Goal: Task Accomplishment & Management: Manage account settings

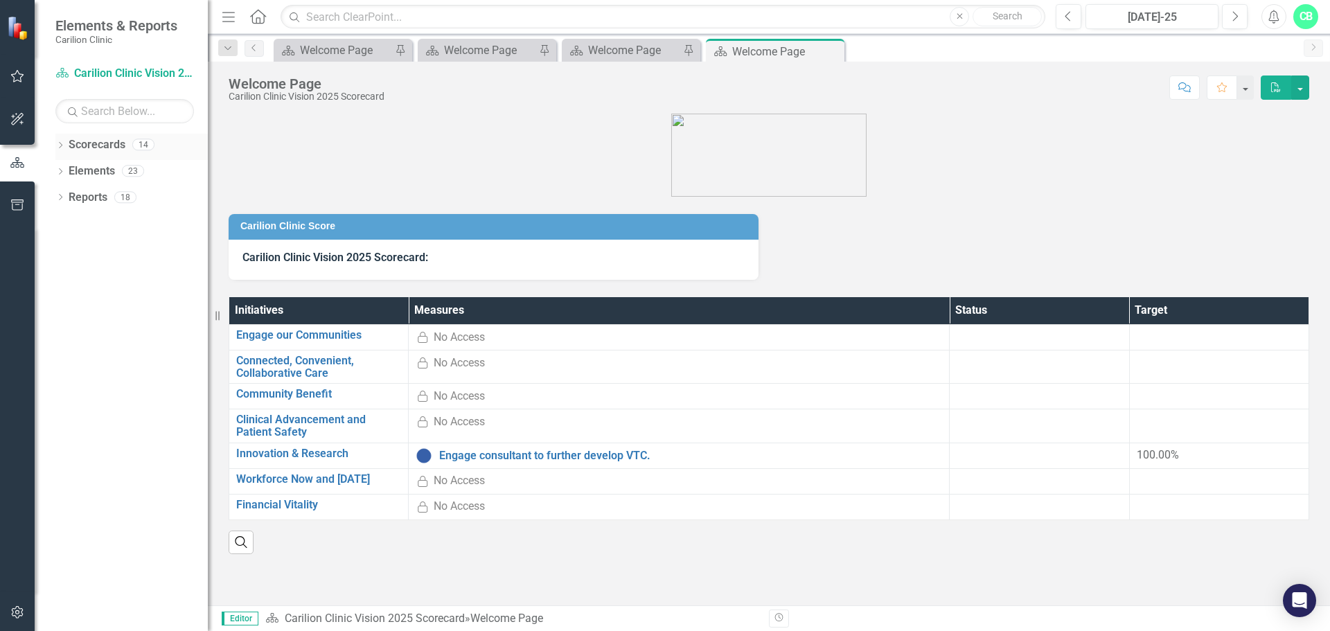
click at [78, 145] on link "Scorecards" at bounding box center [97, 145] width 57 height 16
click at [63, 145] on icon "Dropdown" at bounding box center [60, 147] width 10 height 8
click at [76, 171] on div "Dropdown" at bounding box center [69, 172] width 14 height 12
click at [84, 224] on icon "Dropdown" at bounding box center [81, 223] width 10 height 8
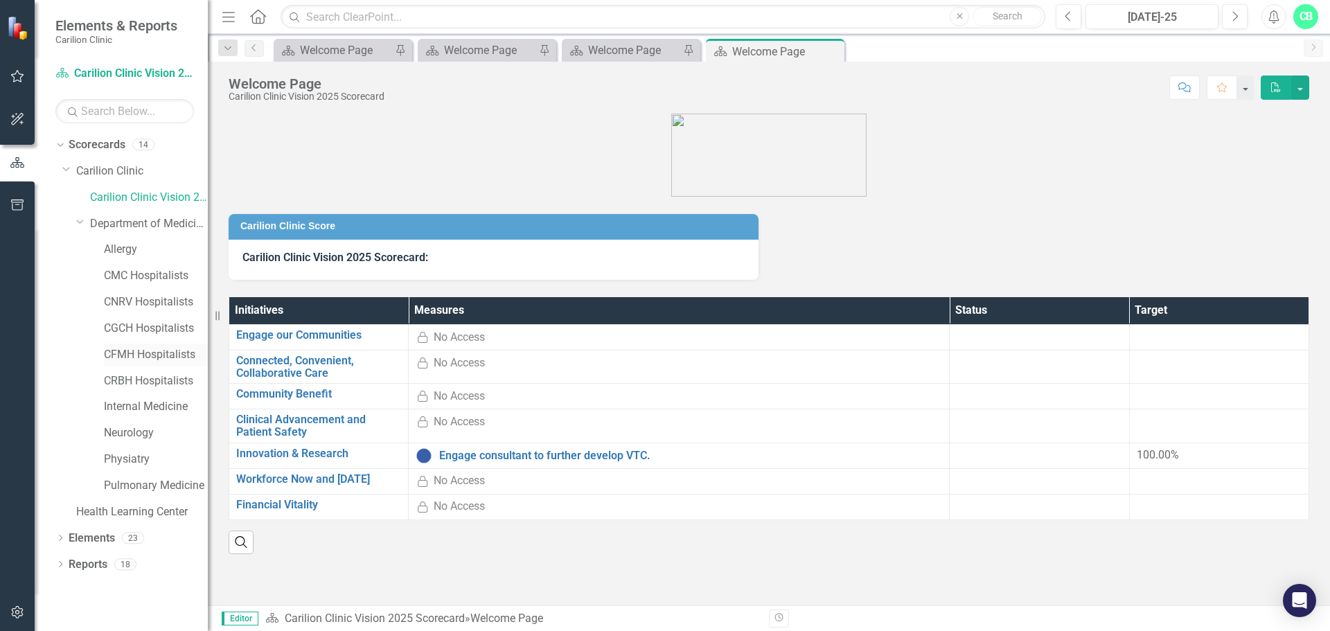
click at [127, 349] on link "CFMH Hospitalists" at bounding box center [156, 355] width 104 height 16
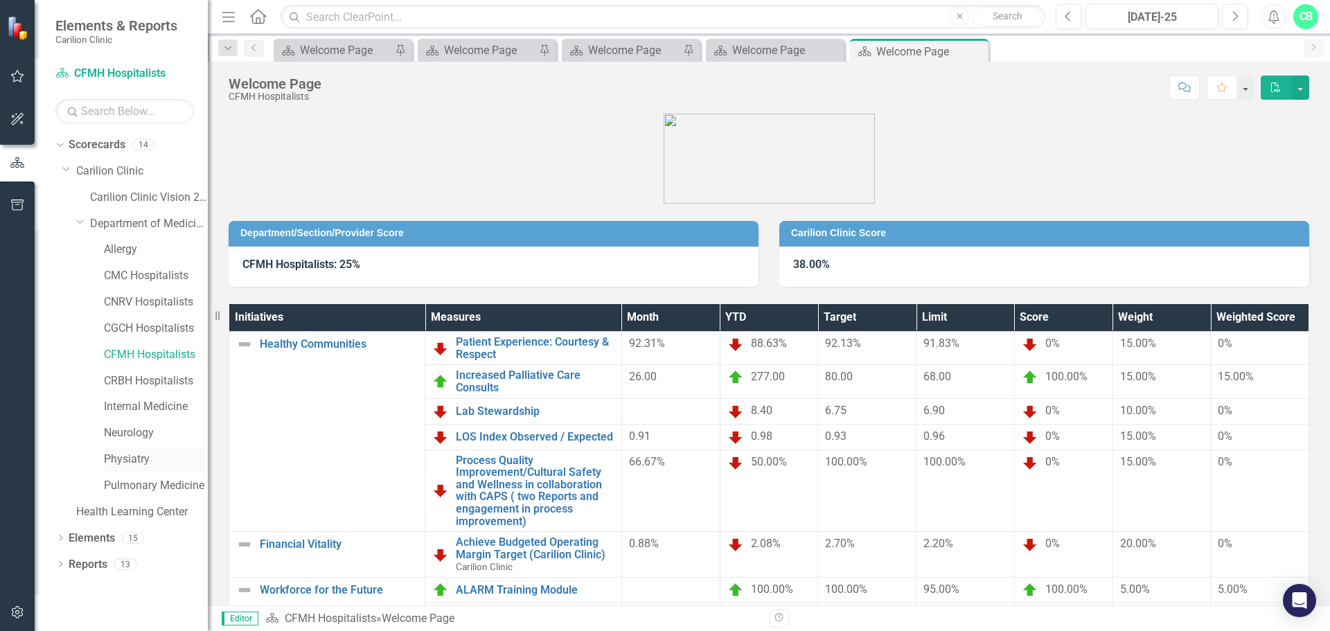
click at [133, 459] on link "Physiatry" at bounding box center [156, 460] width 104 height 16
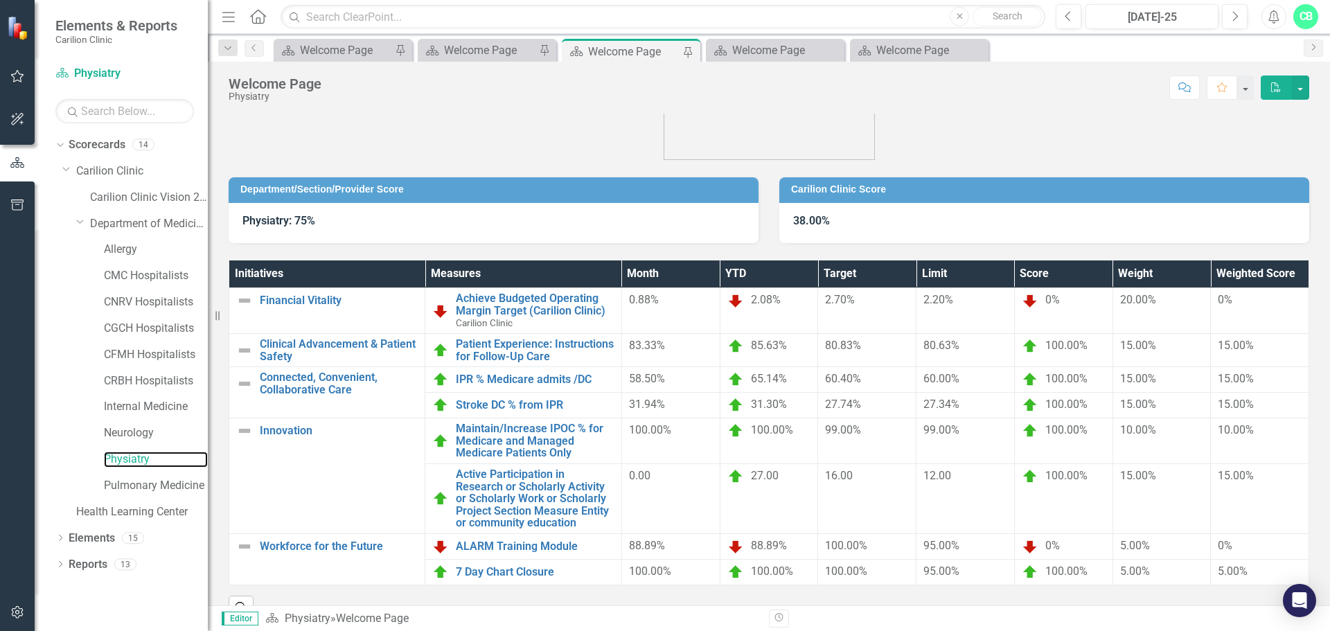
scroll to position [82, 0]
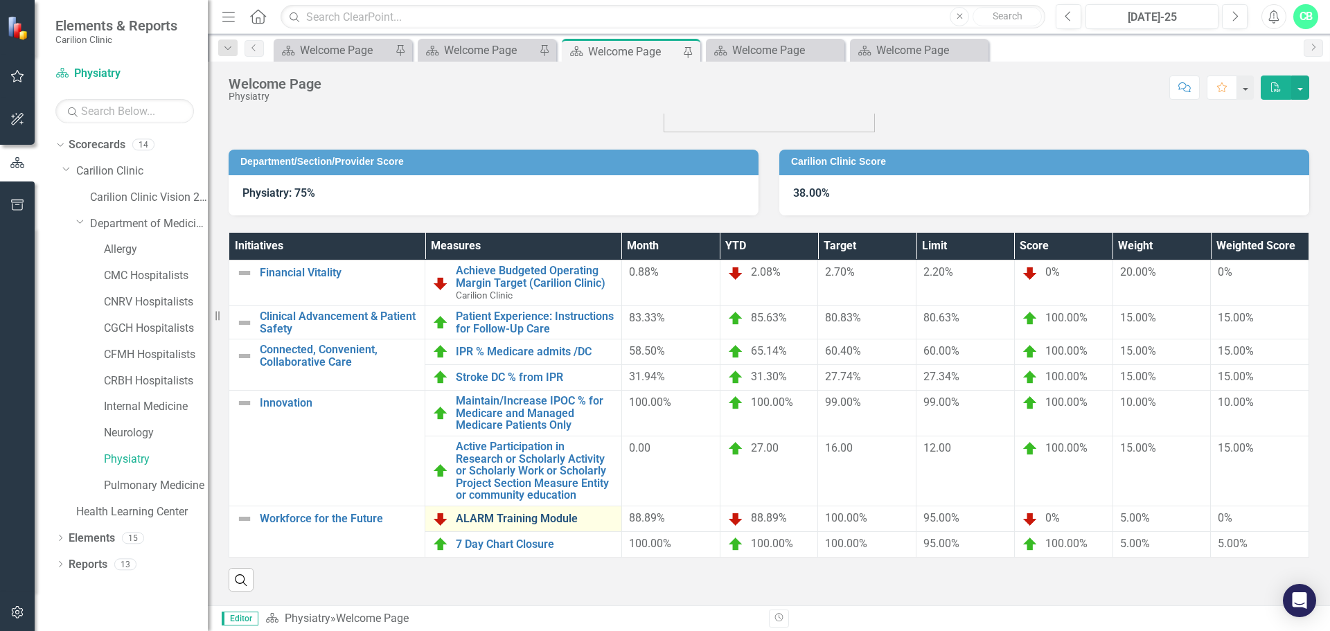
click at [540, 513] on link "ALARM Training Module" at bounding box center [535, 519] width 158 height 12
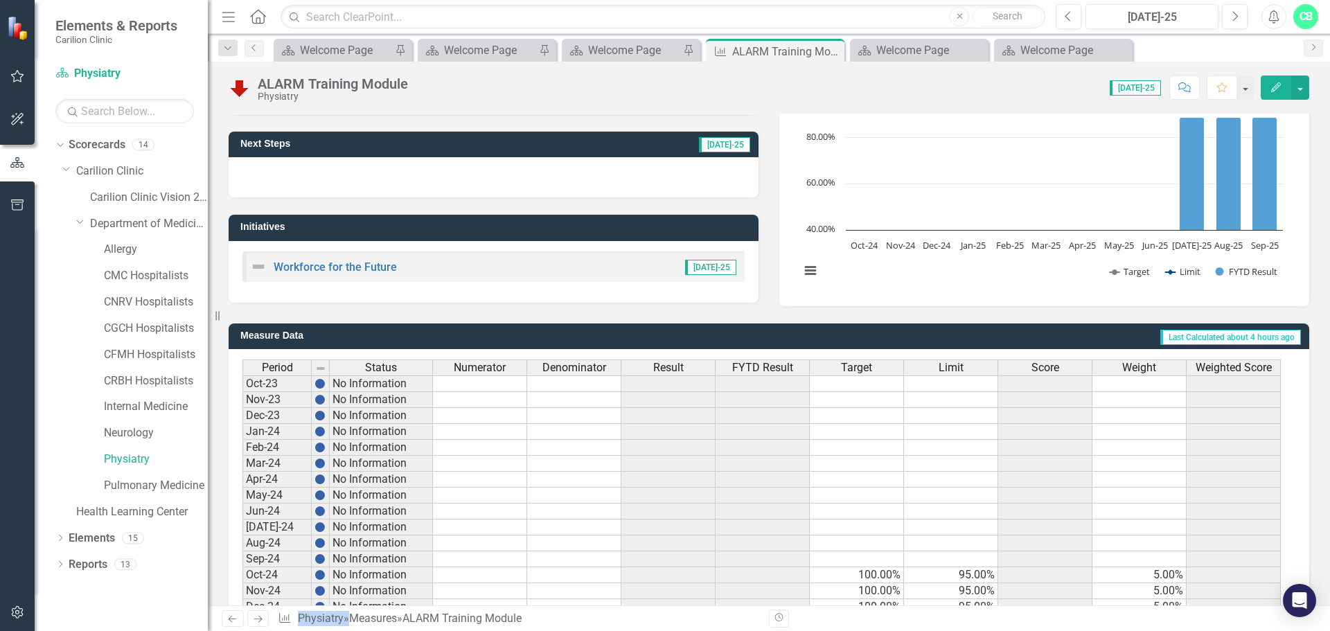
scroll to position [337, 0]
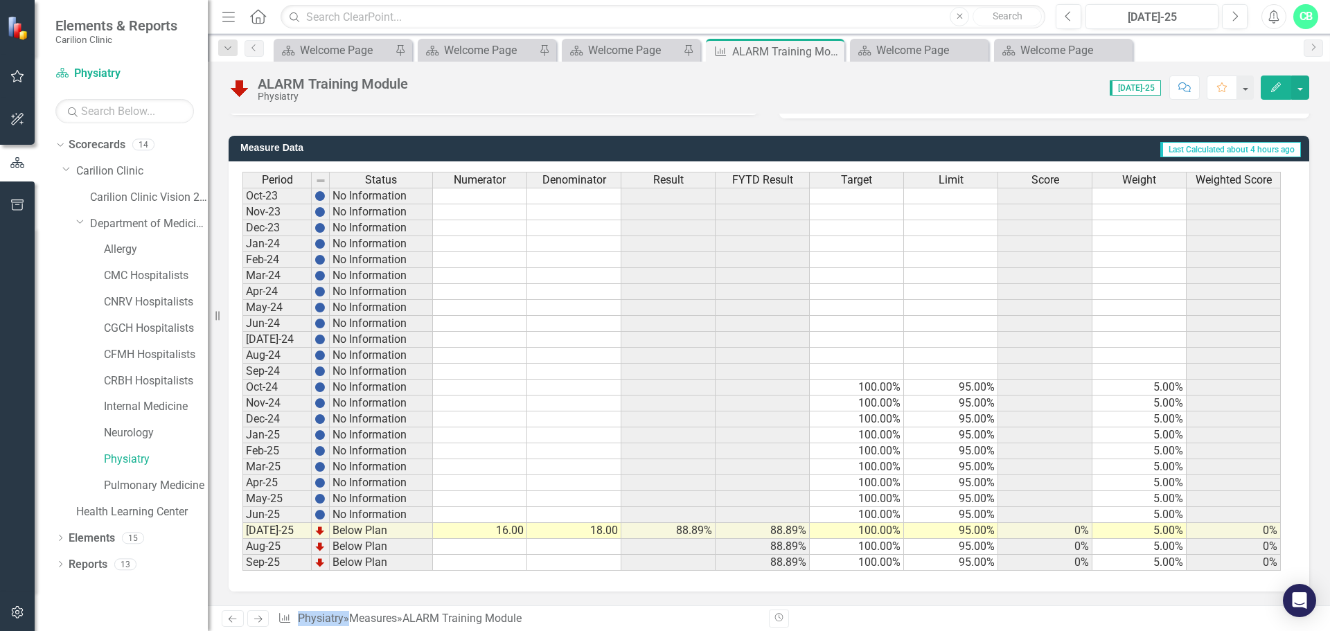
click at [518, 529] on td "16.00" at bounding box center [480, 531] width 94 height 16
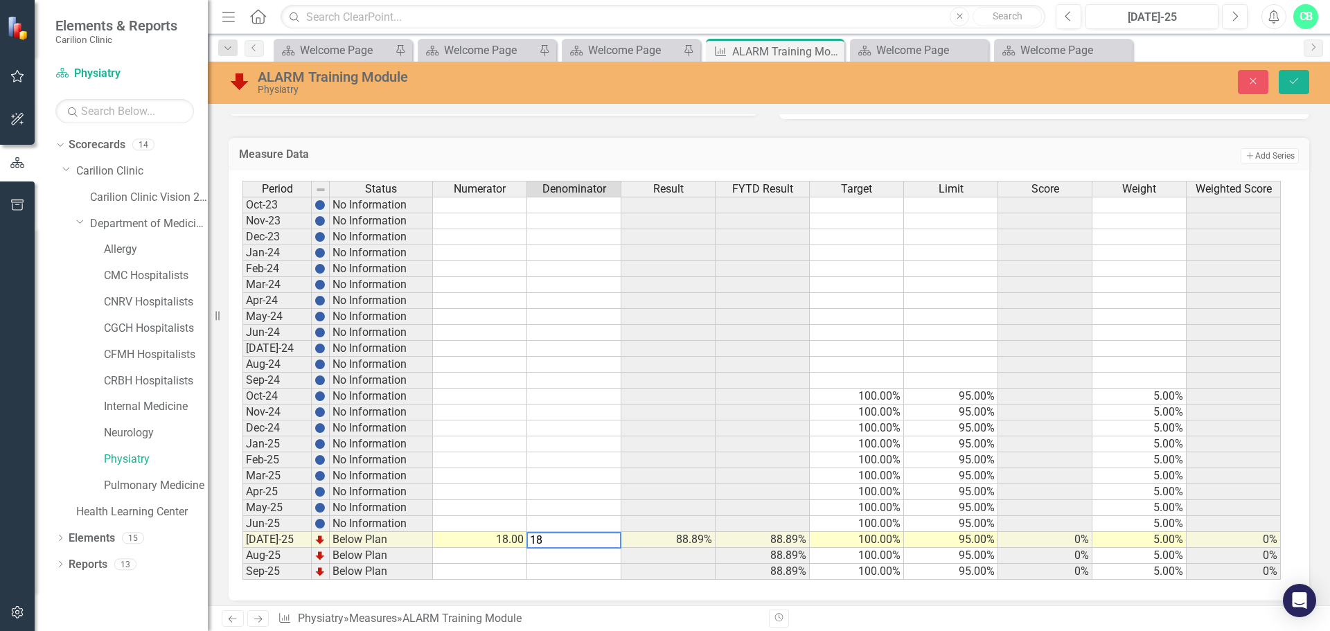
type textarea "18"
click at [242, 531] on div "Period Status Numerator Denominator Result FYTD Result Target Limit Score Weigh…" at bounding box center [242, 380] width 0 height 399
click at [1292, 80] on icon "Save" at bounding box center [1294, 81] width 12 height 10
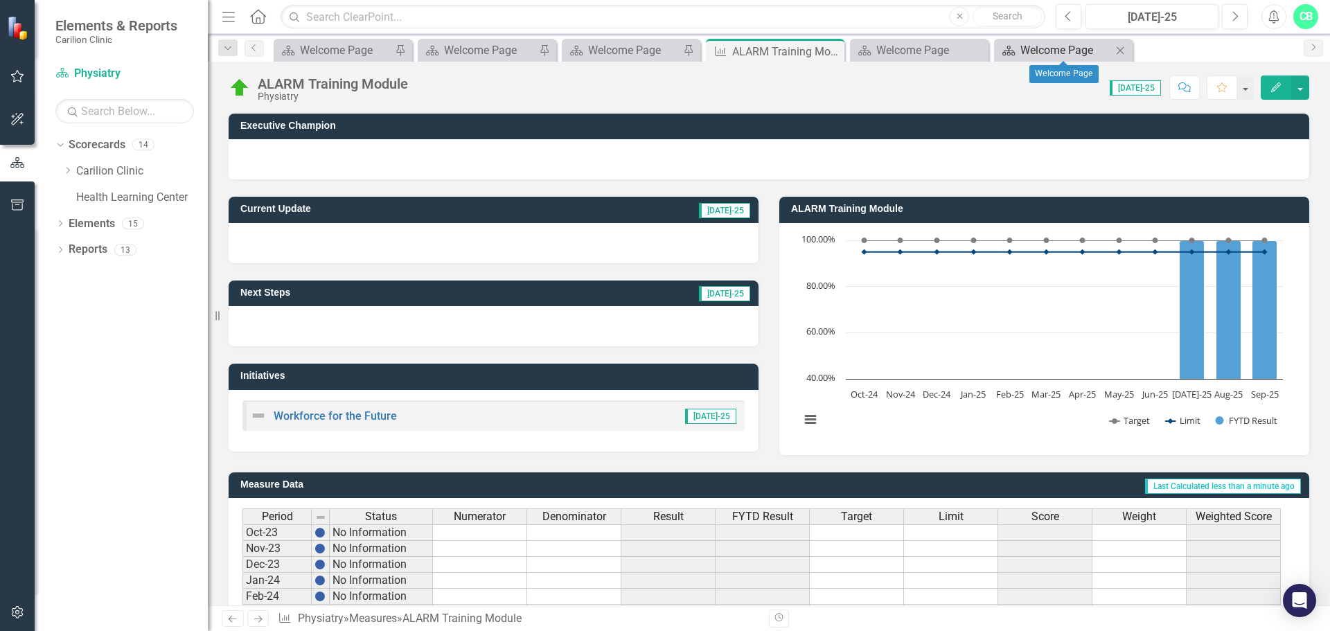
click at [1097, 51] on div "Welcome Page" at bounding box center [1065, 50] width 91 height 17
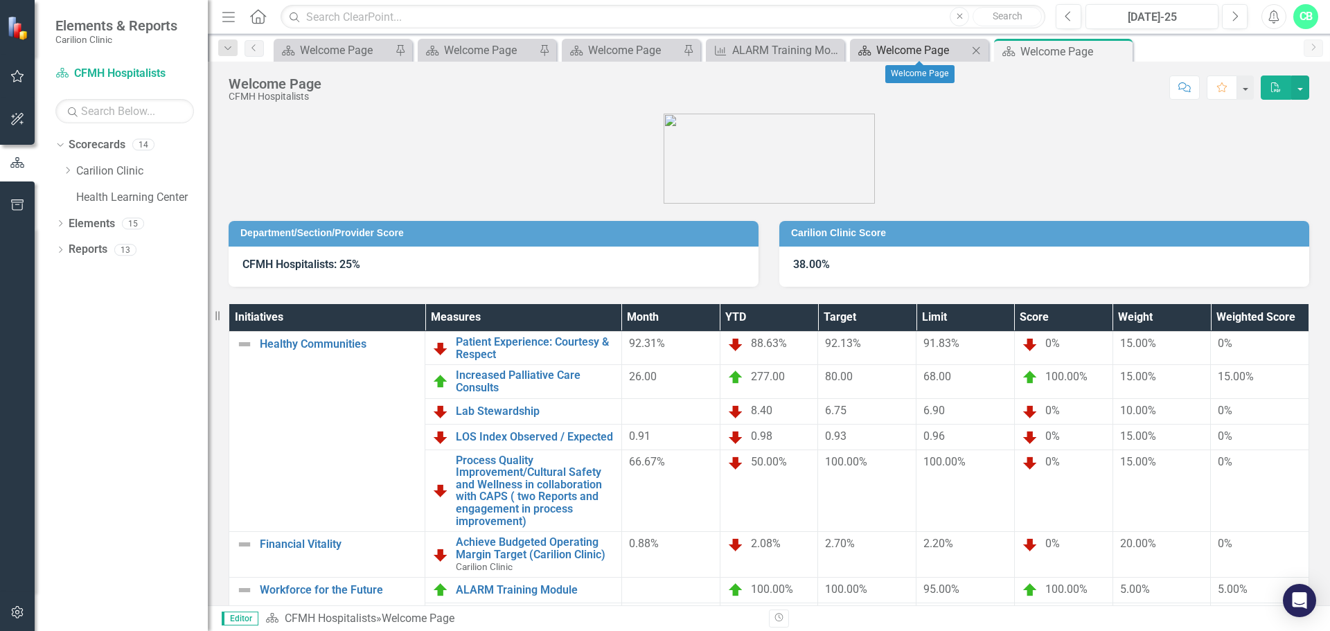
click at [937, 48] on div "Welcome Page" at bounding box center [921, 50] width 91 height 17
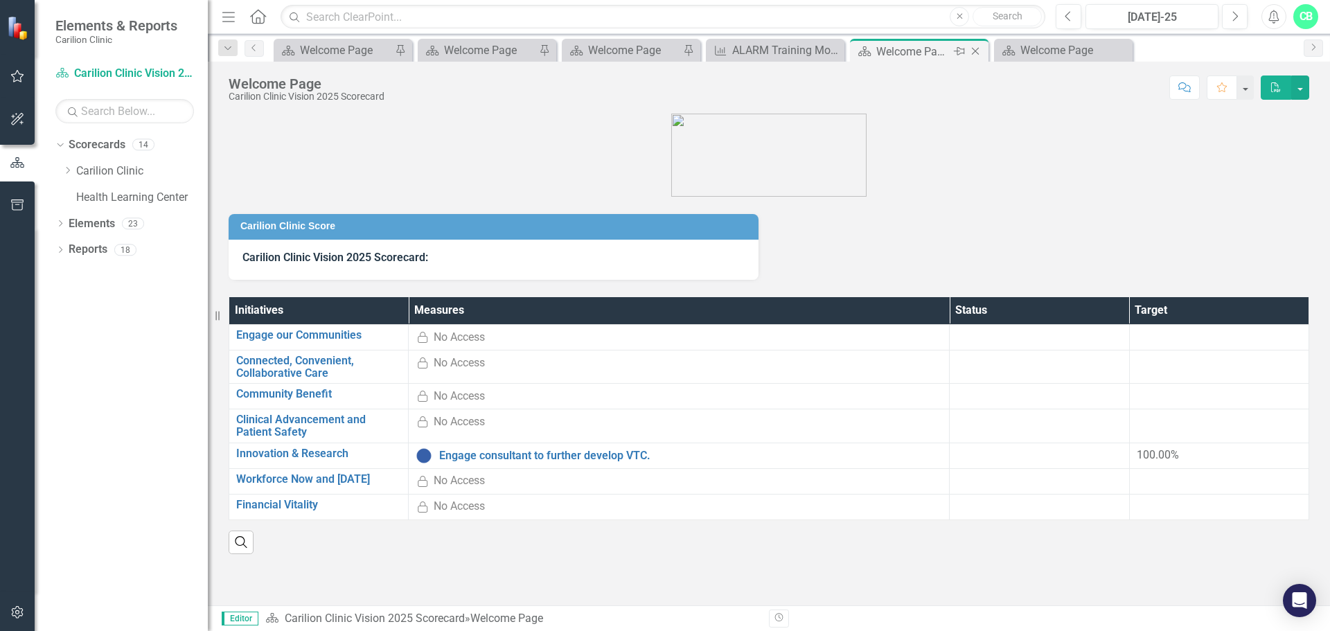
click at [978, 51] on icon "Close" at bounding box center [976, 51] width 14 height 11
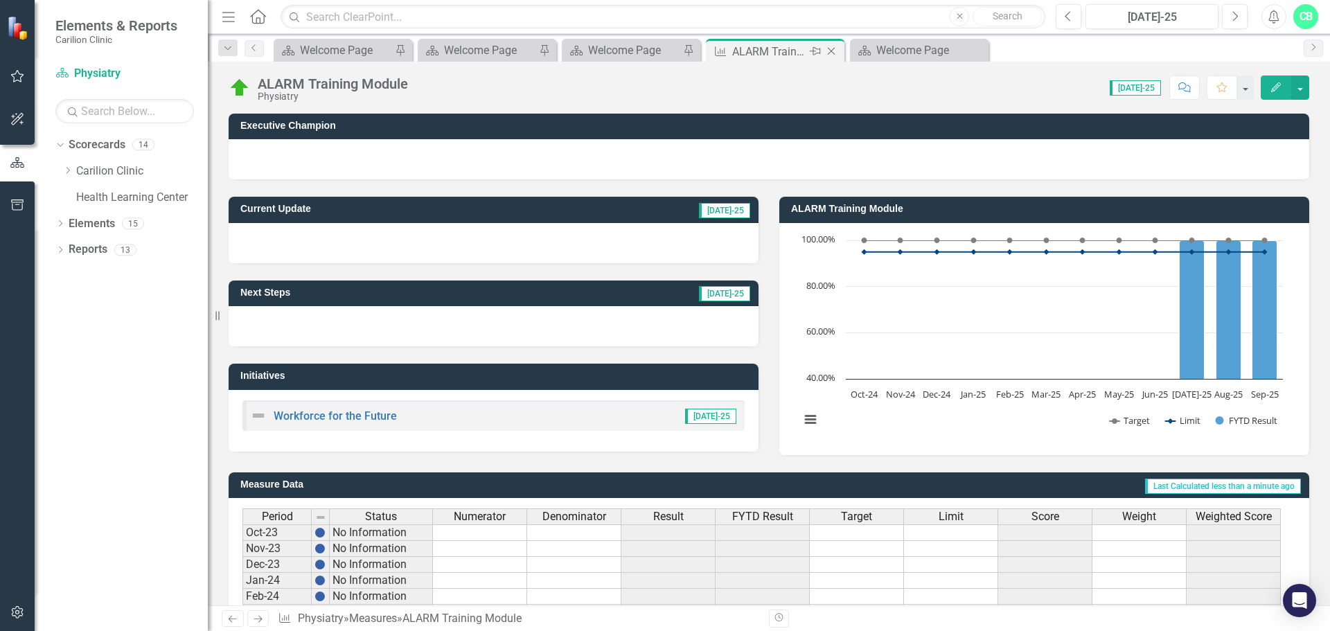
click at [838, 47] on icon "Close" at bounding box center [831, 51] width 14 height 11
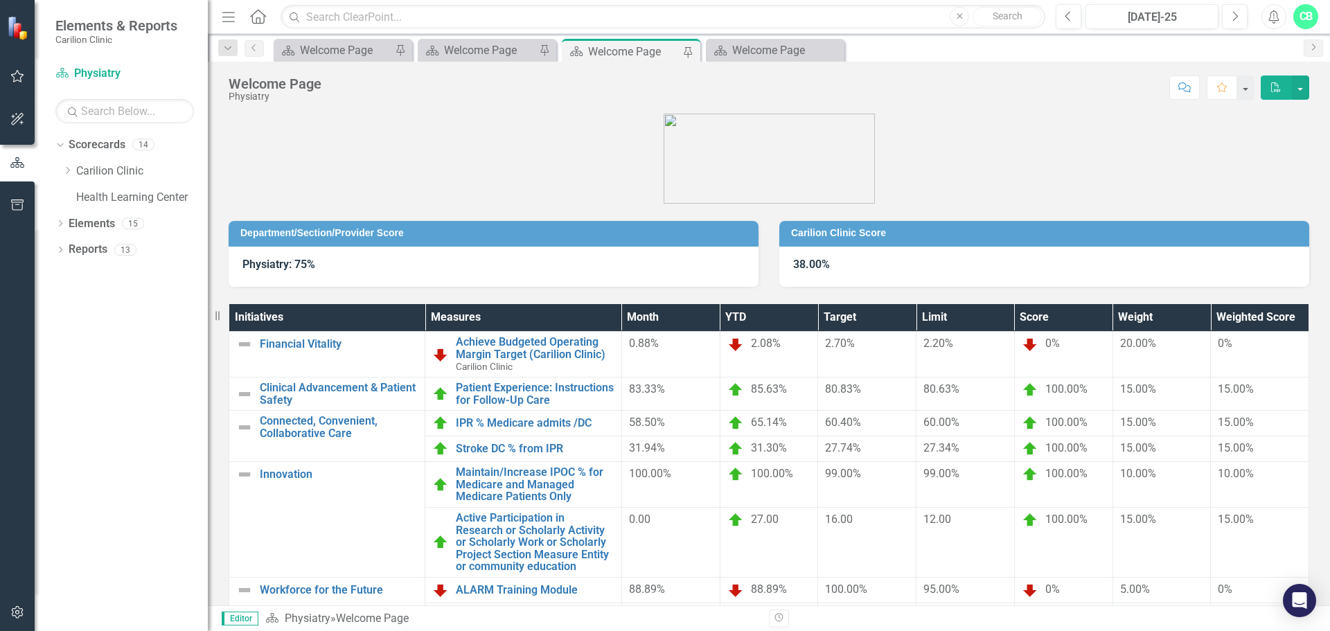
click at [630, 48] on div "Welcome Page" at bounding box center [633, 51] width 91 height 17
click at [1277, 87] on icon "PDF" at bounding box center [1276, 87] width 12 height 10
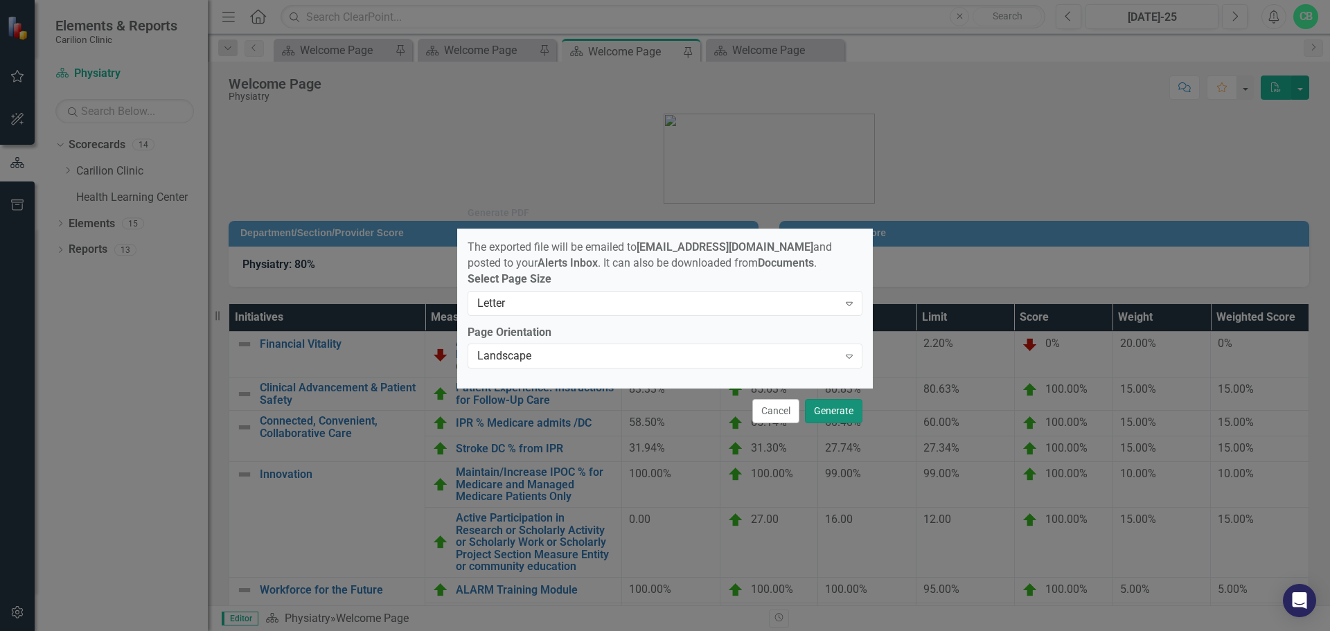
click at [842, 415] on button "Generate" at bounding box center [834, 411] width 58 height 24
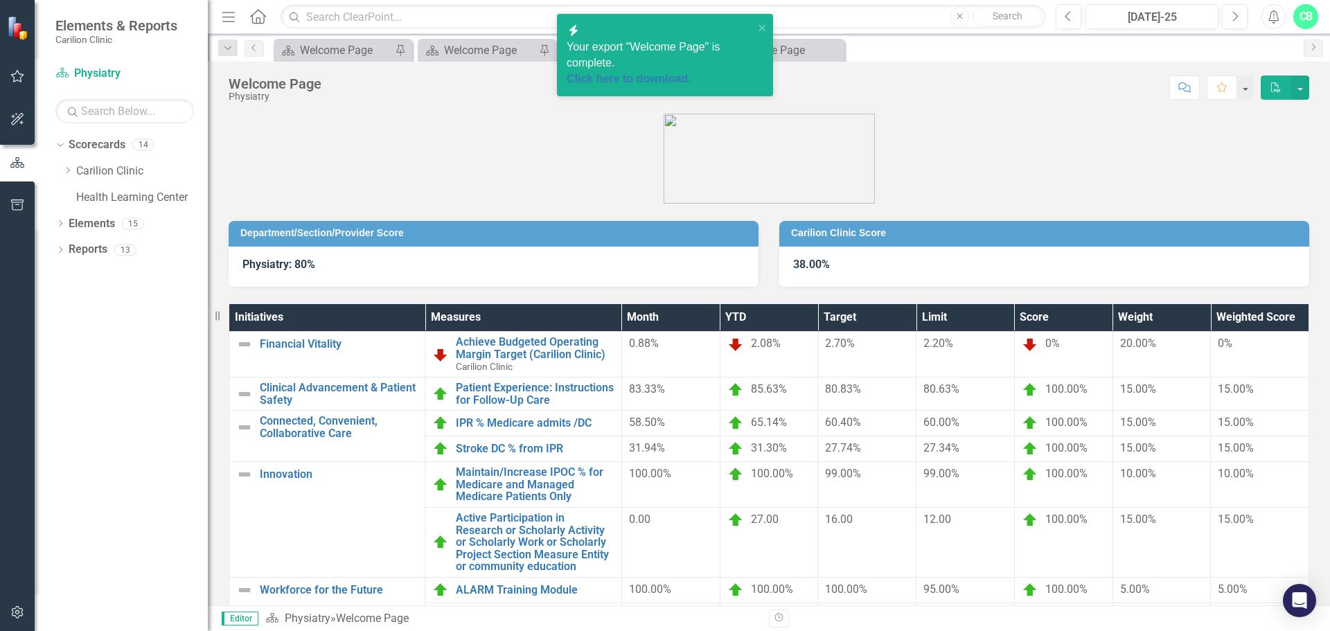
click at [651, 53] on div "Your export "Welcome Page" is complete. Click here to download." at bounding box center [660, 63] width 187 height 48
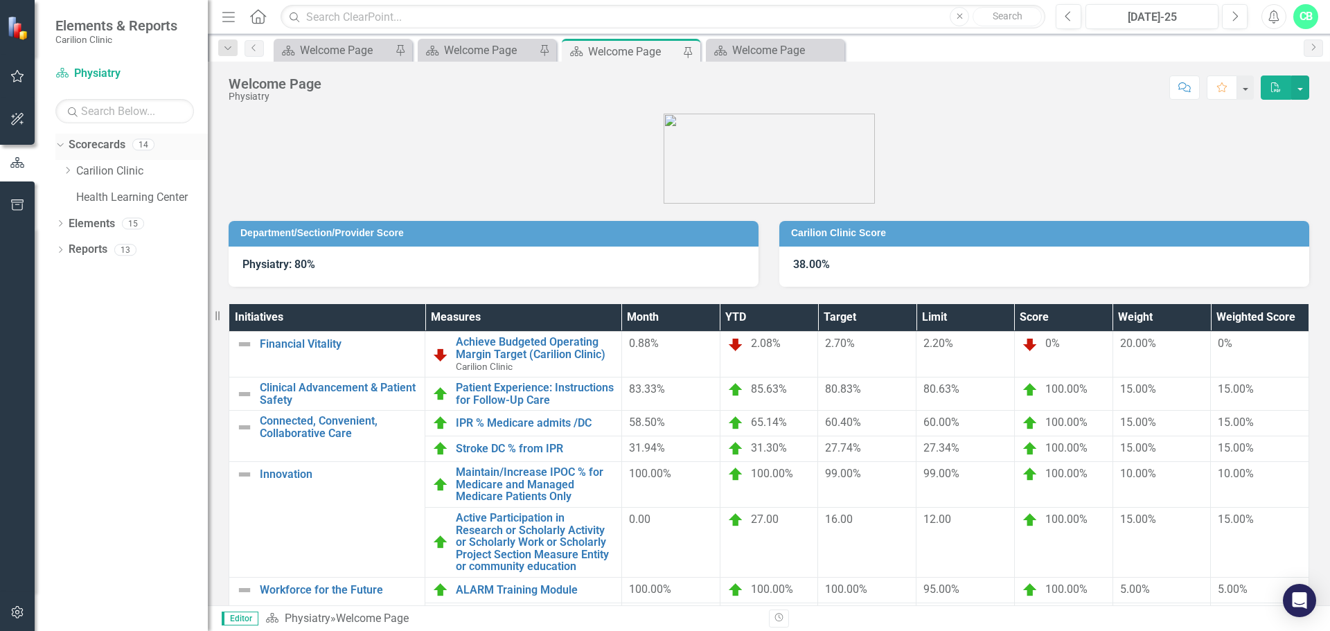
click at [61, 140] on icon "Dropdown" at bounding box center [59, 144] width 8 height 10
click at [60, 152] on div "Dropdown" at bounding box center [60, 147] width 10 height 12
click at [70, 171] on icon "Dropdown" at bounding box center [67, 170] width 10 height 8
click at [82, 220] on icon "Dropdown" at bounding box center [81, 223] width 10 height 8
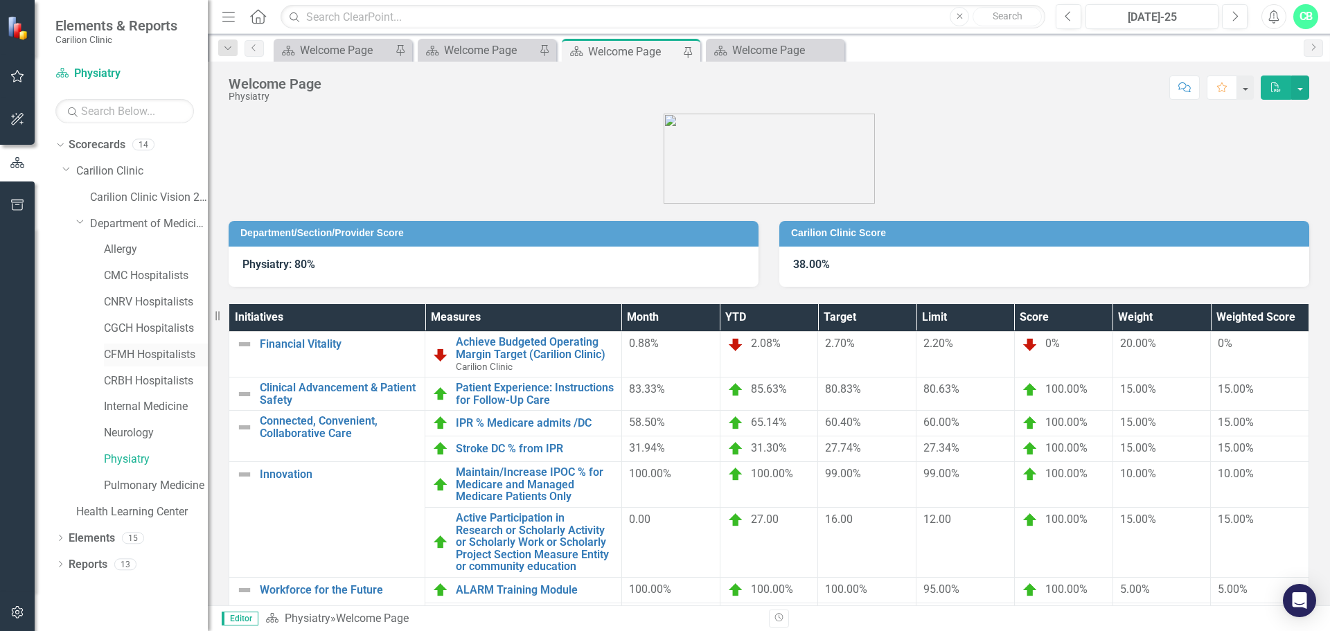
click at [119, 351] on link "CFMH Hospitalists" at bounding box center [156, 355] width 104 height 16
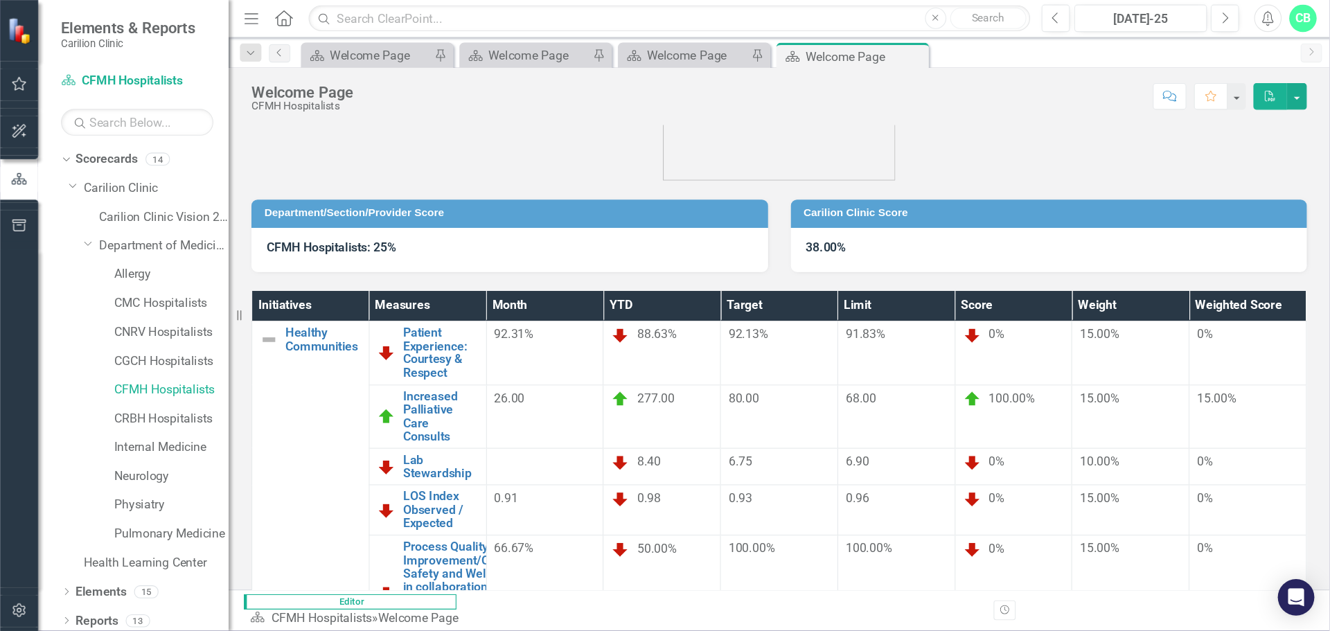
scroll to position [39, 0]
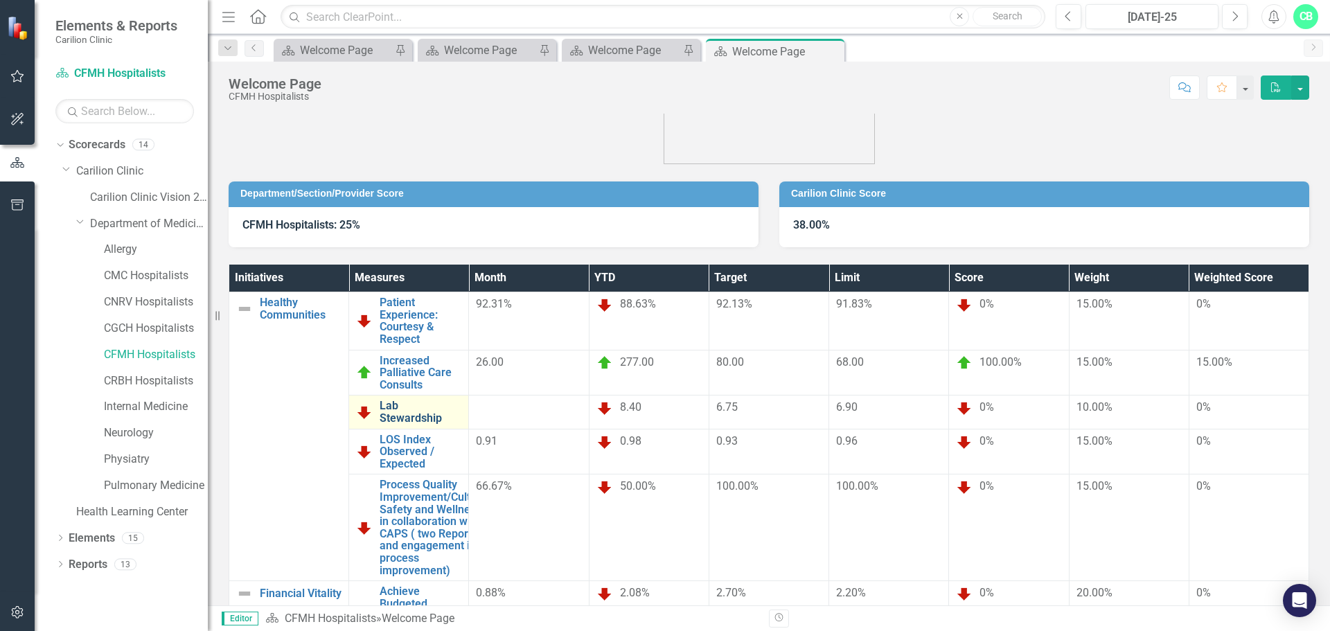
click at [461, 400] on link "Lab Stewardship" at bounding box center [421, 412] width 82 height 24
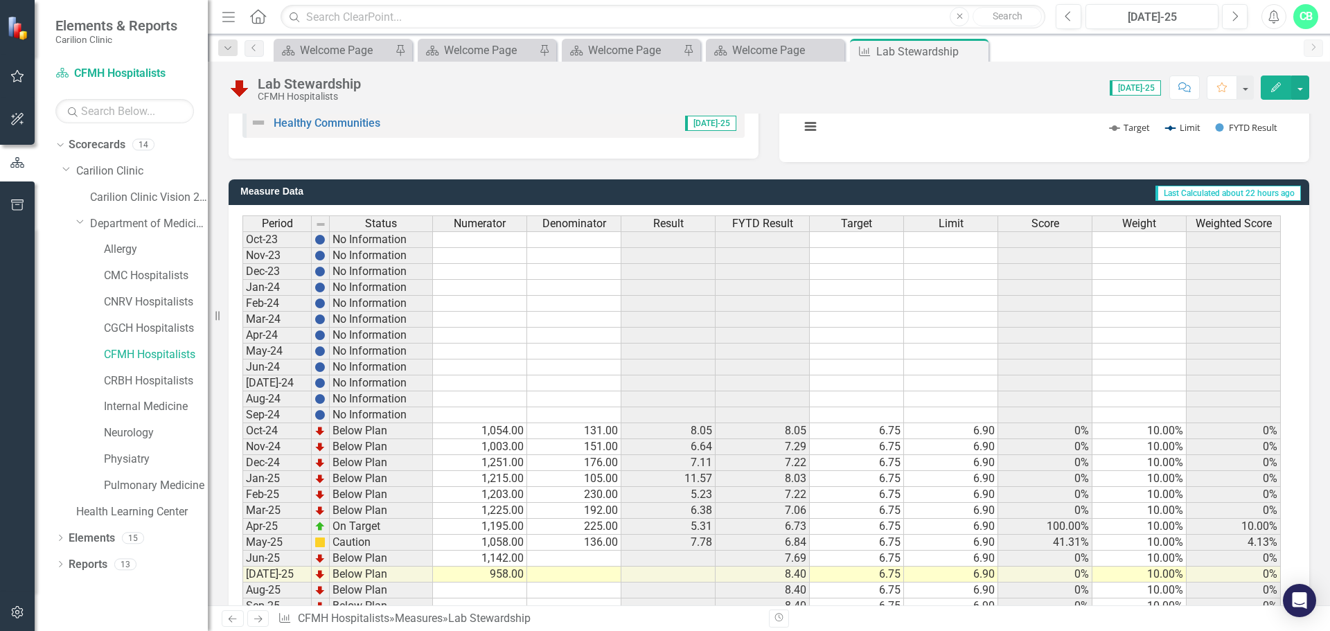
scroll to position [337, 0]
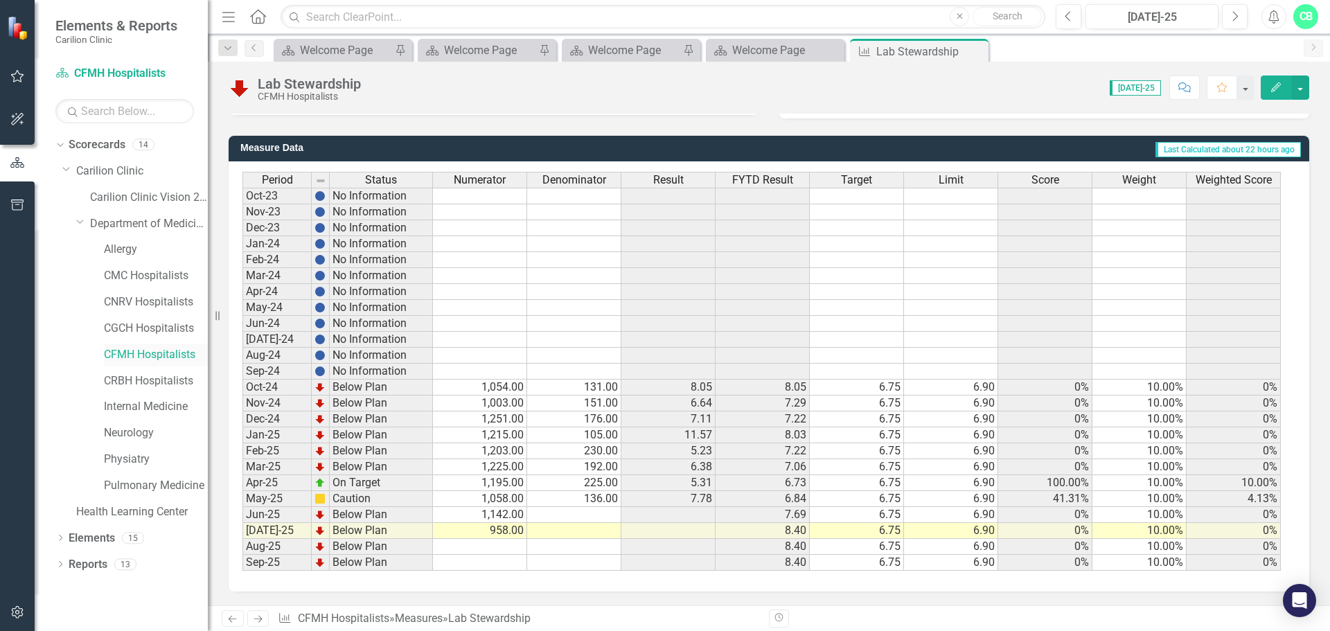
click at [143, 359] on link "CFMH Hospitalists" at bounding box center [156, 355] width 104 height 16
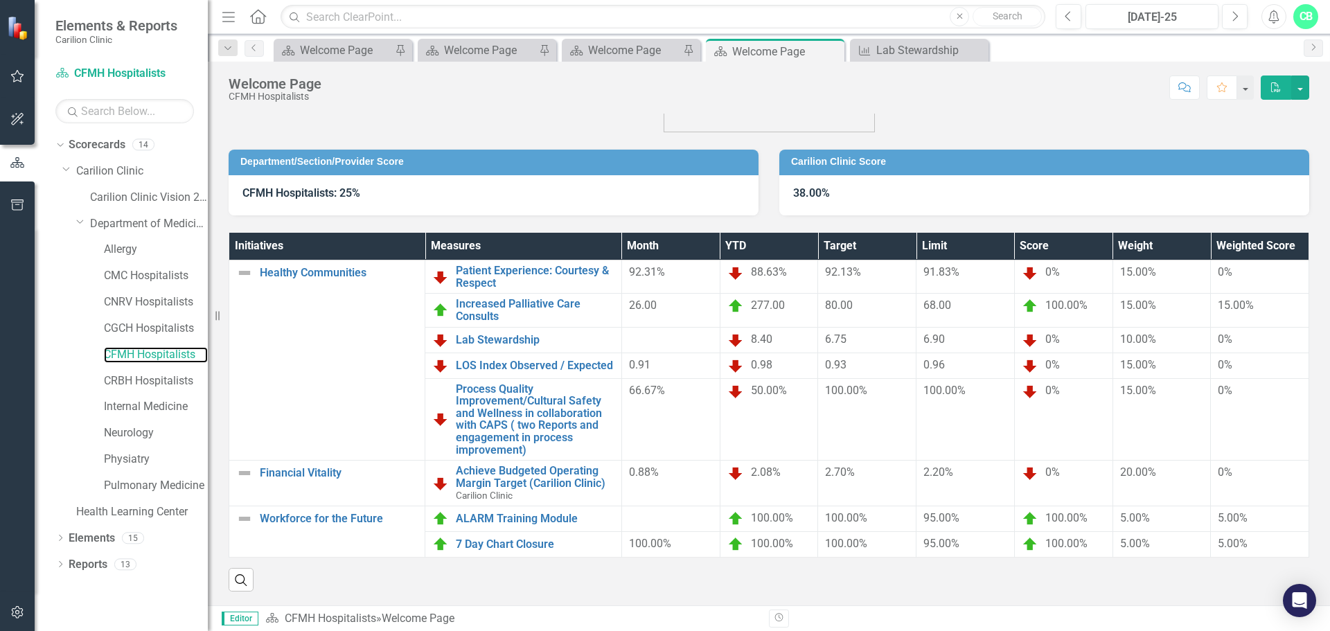
scroll to position [82, 0]
